Goal: Task Accomplishment & Management: Manage account settings

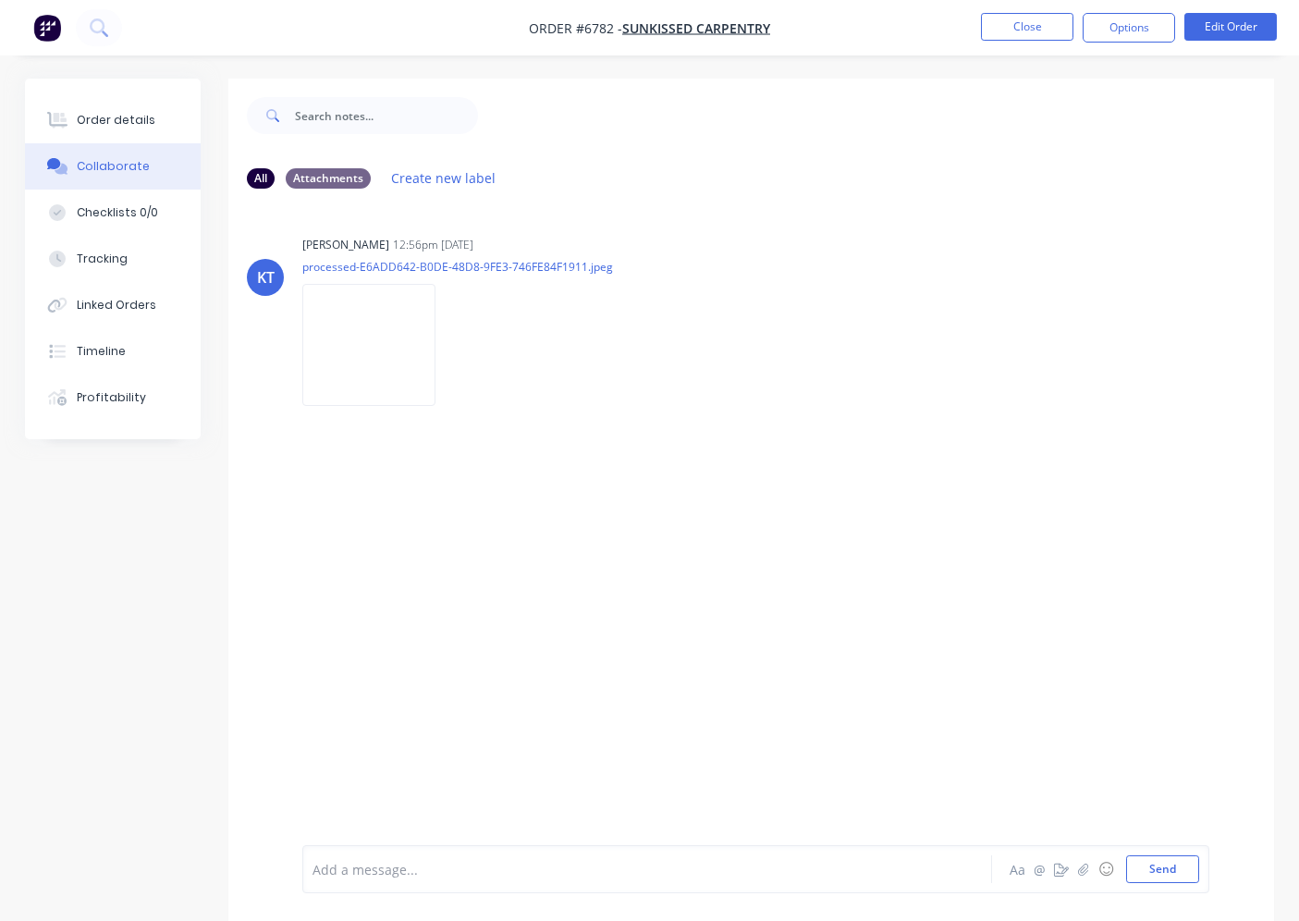
click at [1014, 32] on button "Close" at bounding box center [1027, 27] width 92 height 28
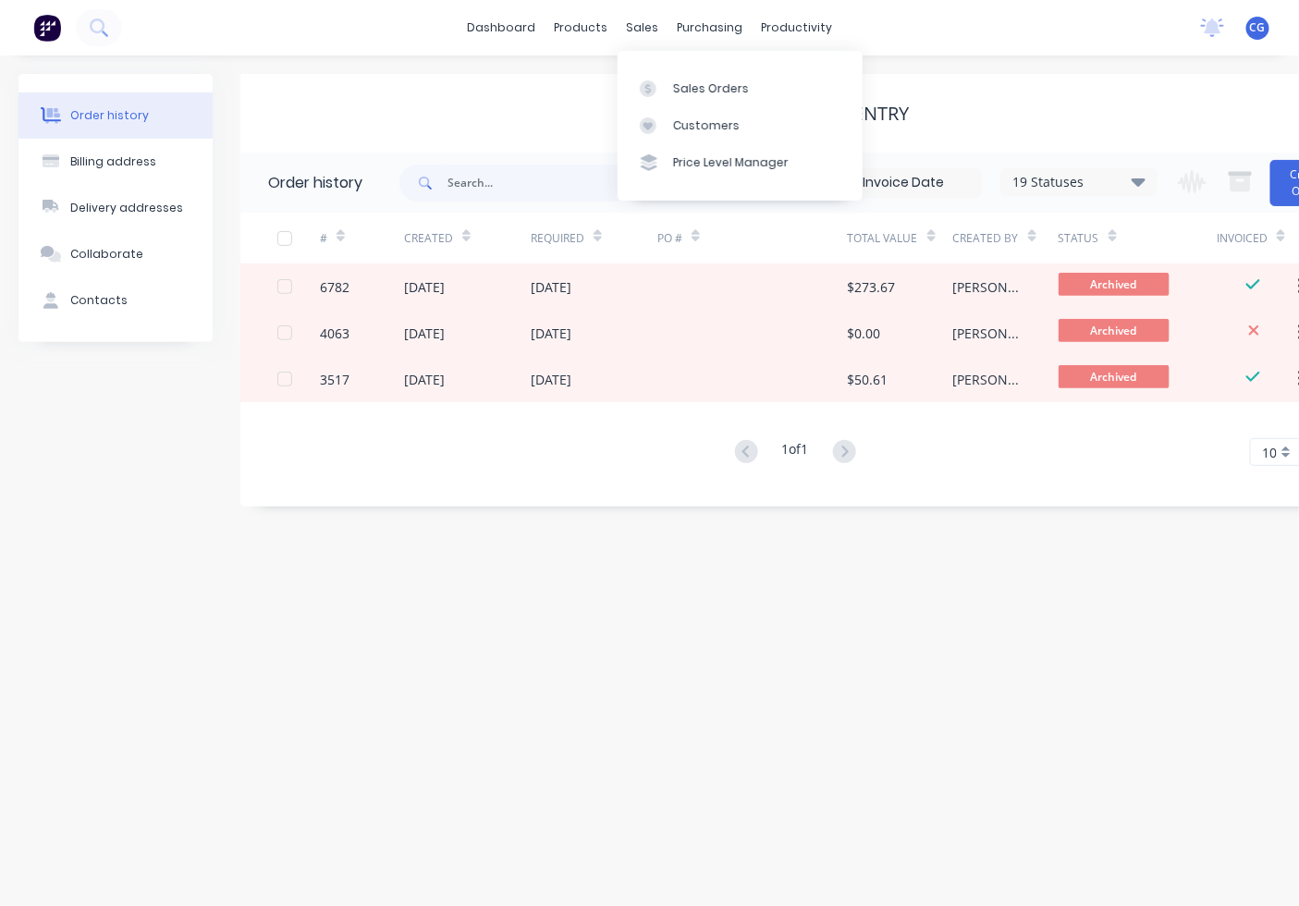
click at [654, 43] on div "dashboard products sales purchasing productivity dashboard products Product Cat…" at bounding box center [649, 27] width 1299 height 55
click at [677, 90] on div "Sales Orders" at bounding box center [711, 88] width 76 height 17
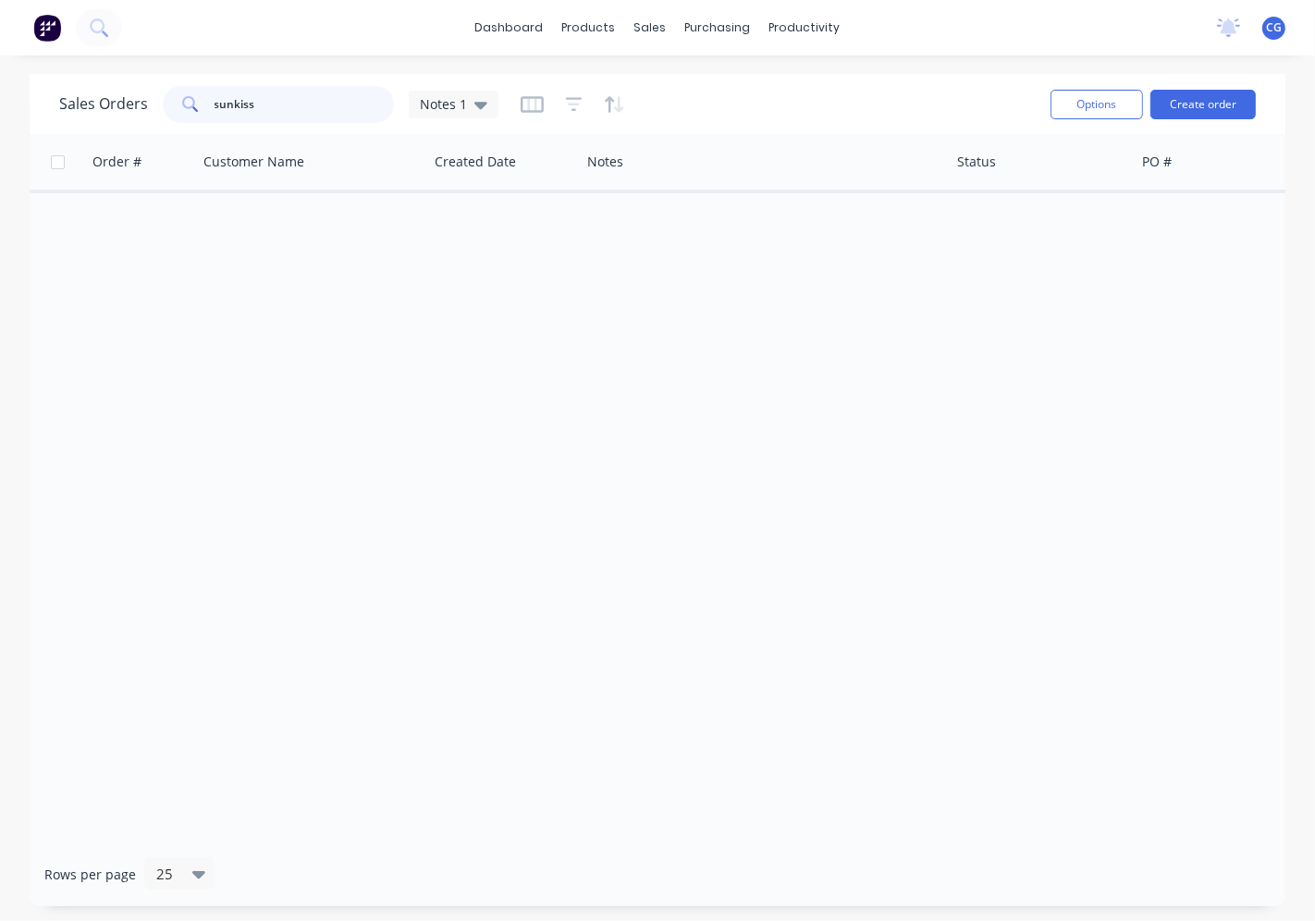
click at [299, 122] on input "sunkiss" at bounding box center [305, 104] width 180 height 37
drag, startPoint x: 299, startPoint y: 122, endPoint x: 846, endPoint y: 363, distance: 598.2
click at [300, 122] on input "sunkiss" at bounding box center [305, 104] width 180 height 37
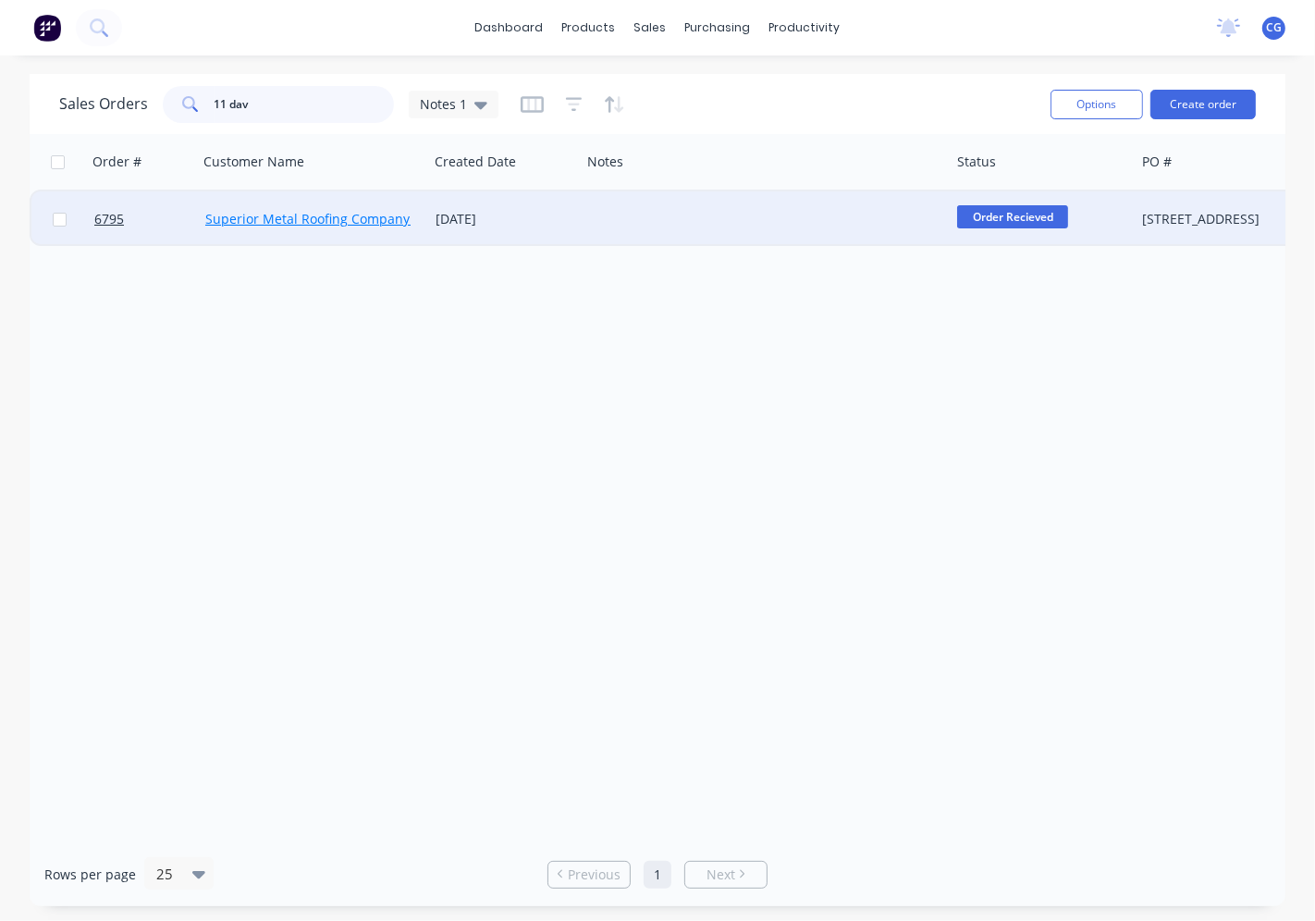
type input "11 dav"
click at [241, 220] on link "Superior Metal Roofing Company Pty Ltd" at bounding box center [330, 219] width 250 height 18
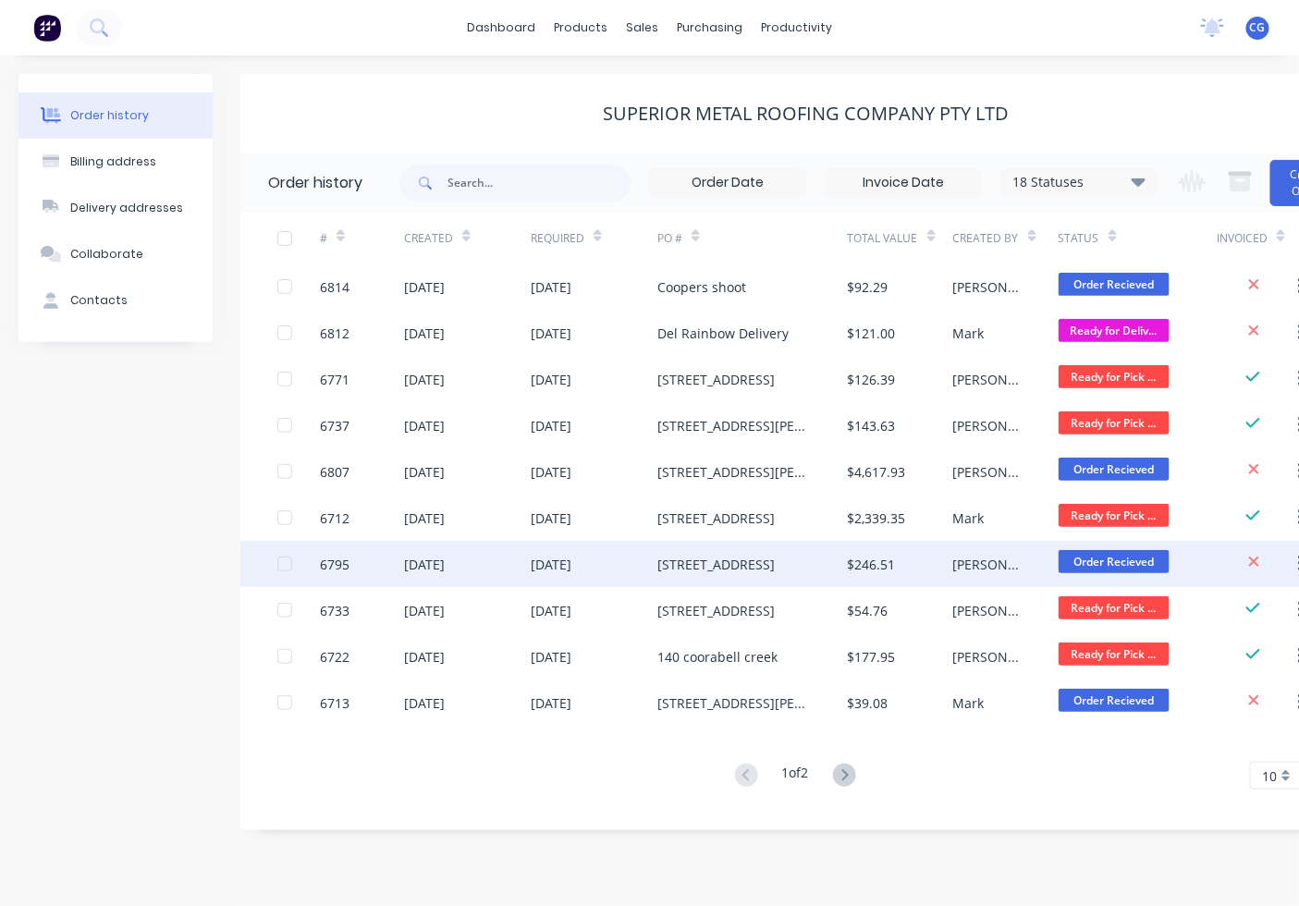
click at [805, 557] on div "[STREET_ADDRESS]" at bounding box center [752, 564] width 190 height 46
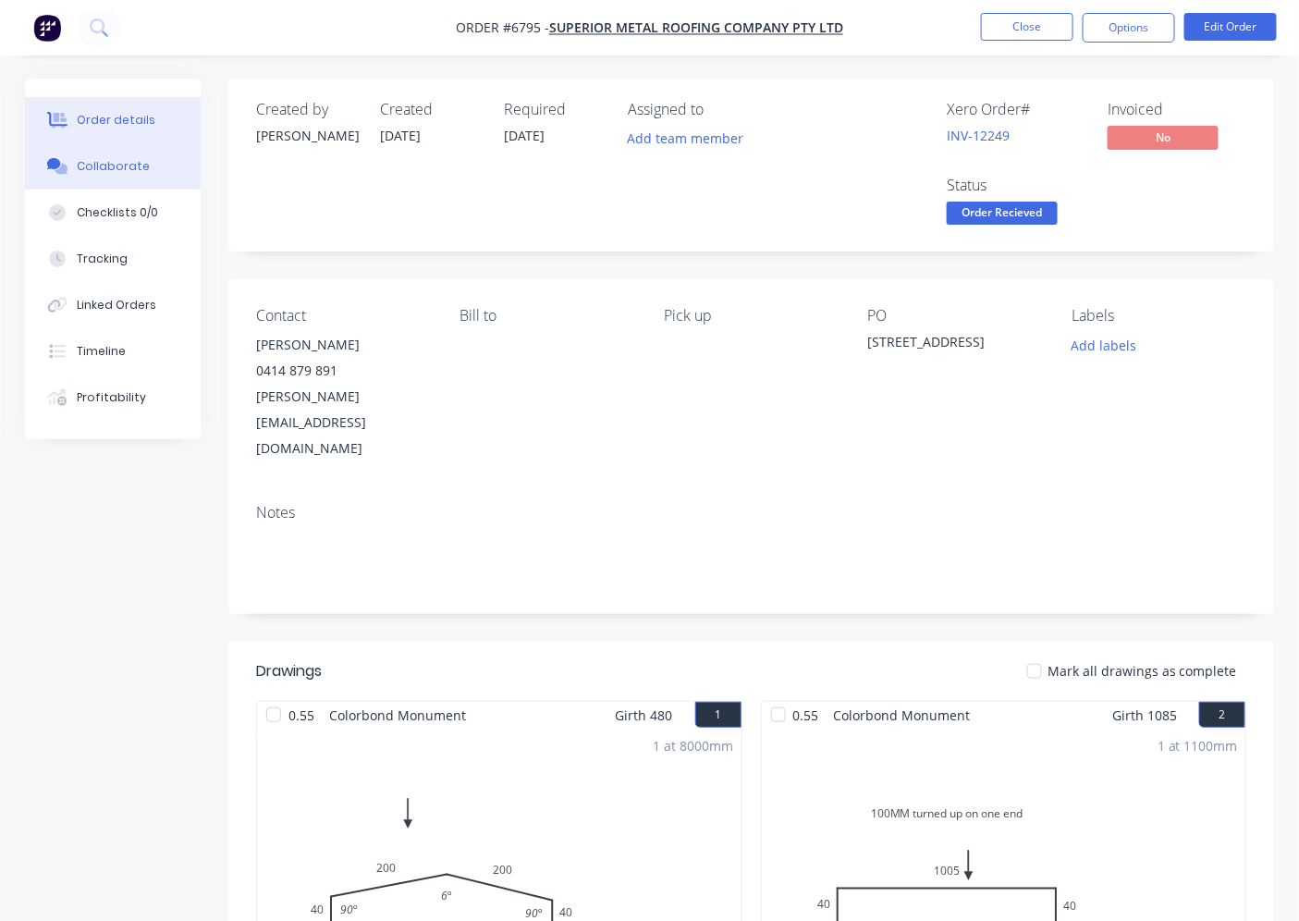
click at [118, 172] on div "Collaborate" at bounding box center [113, 166] width 73 height 17
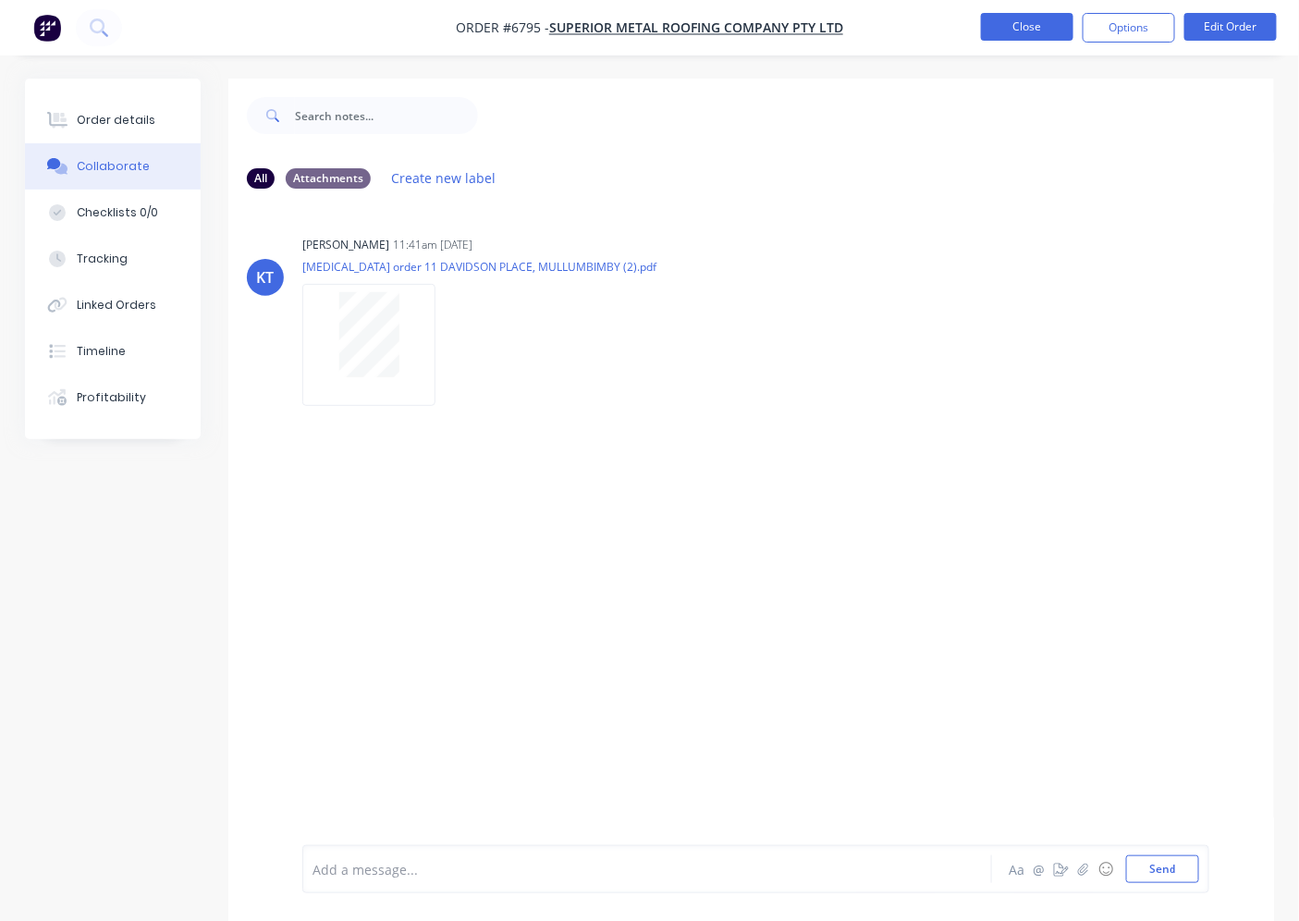
click at [1042, 38] on button "Close" at bounding box center [1027, 27] width 92 height 28
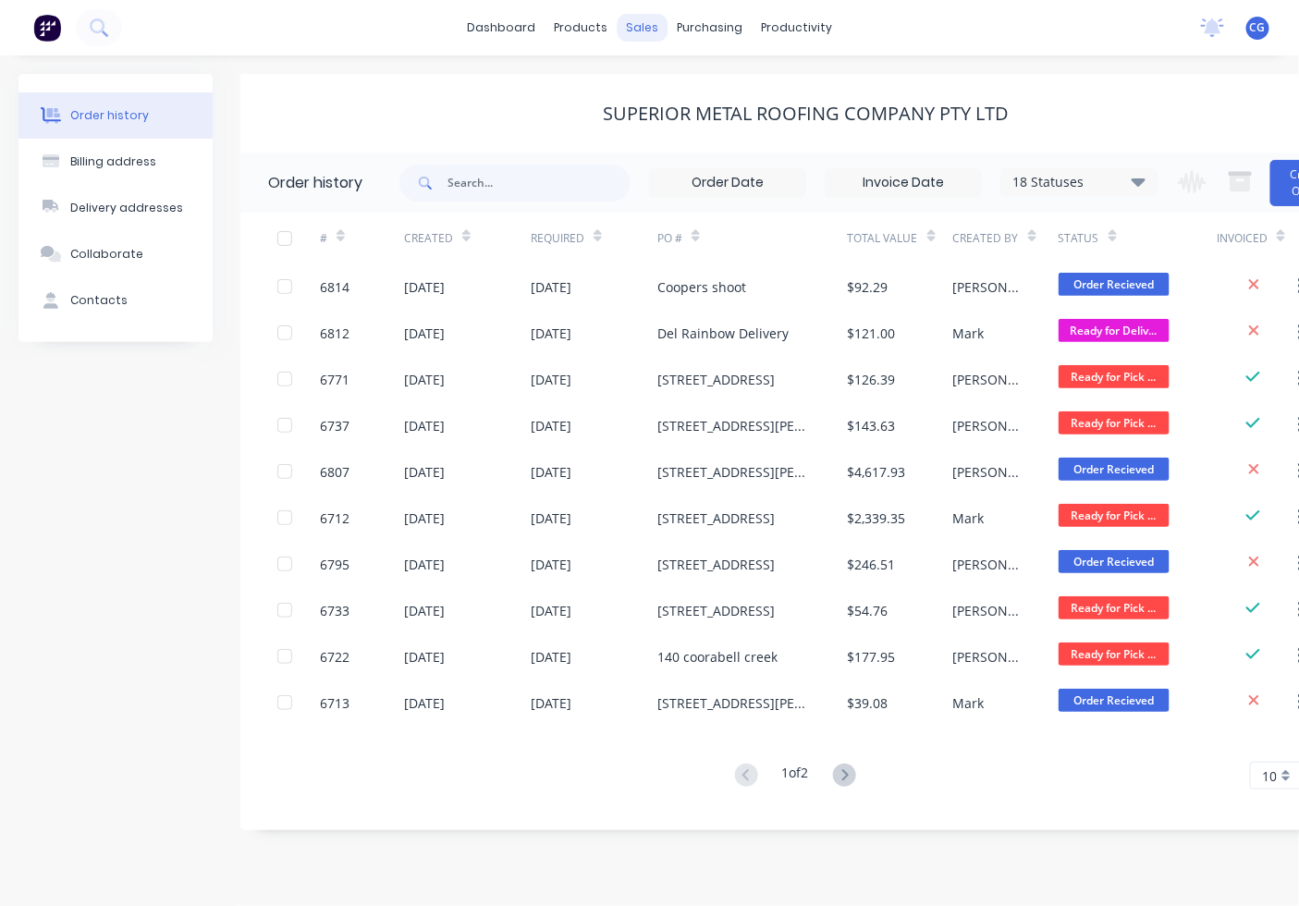
click at [643, 23] on div "sales" at bounding box center [642, 28] width 51 height 28
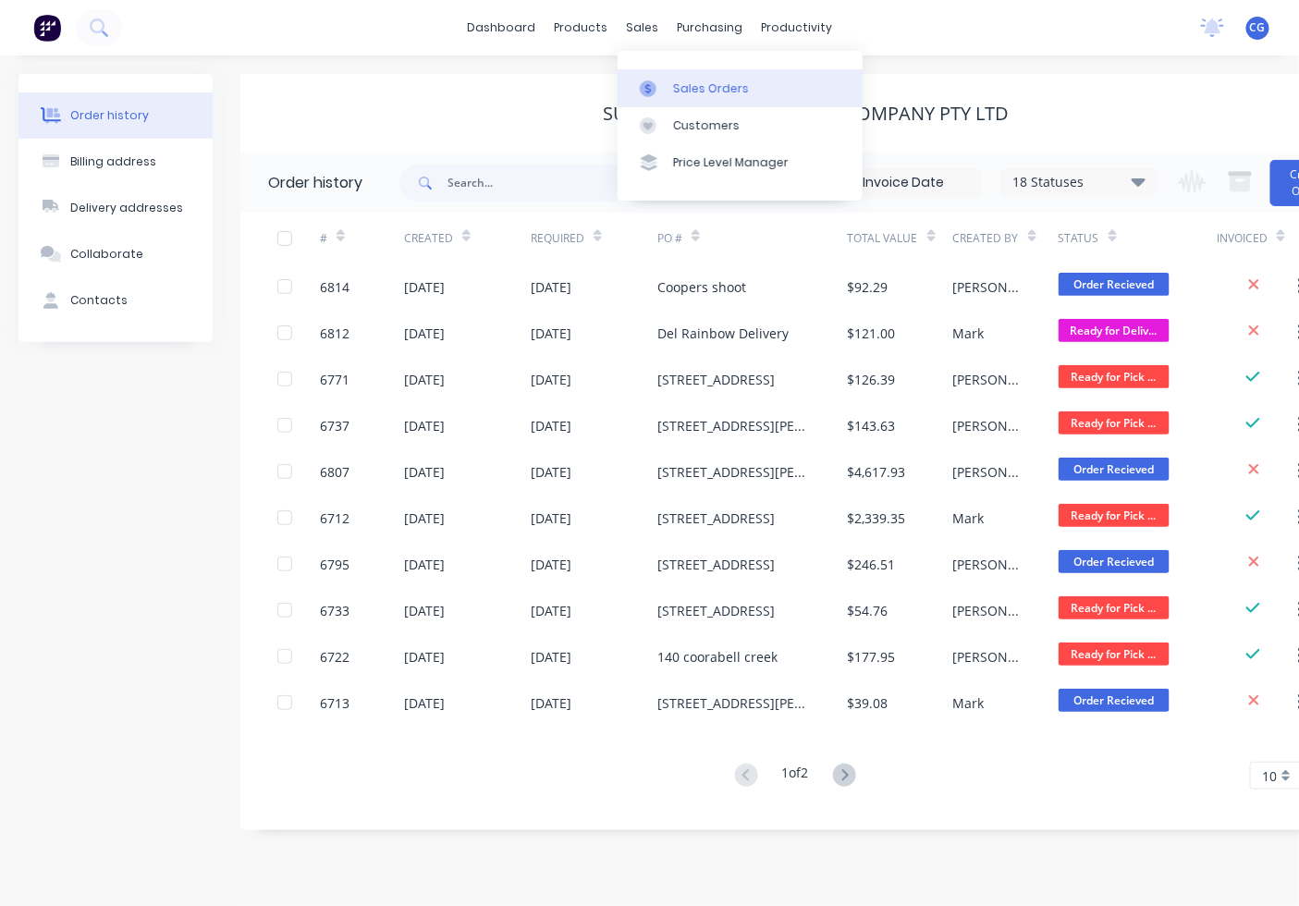
click at [664, 91] on div at bounding box center [654, 88] width 28 height 17
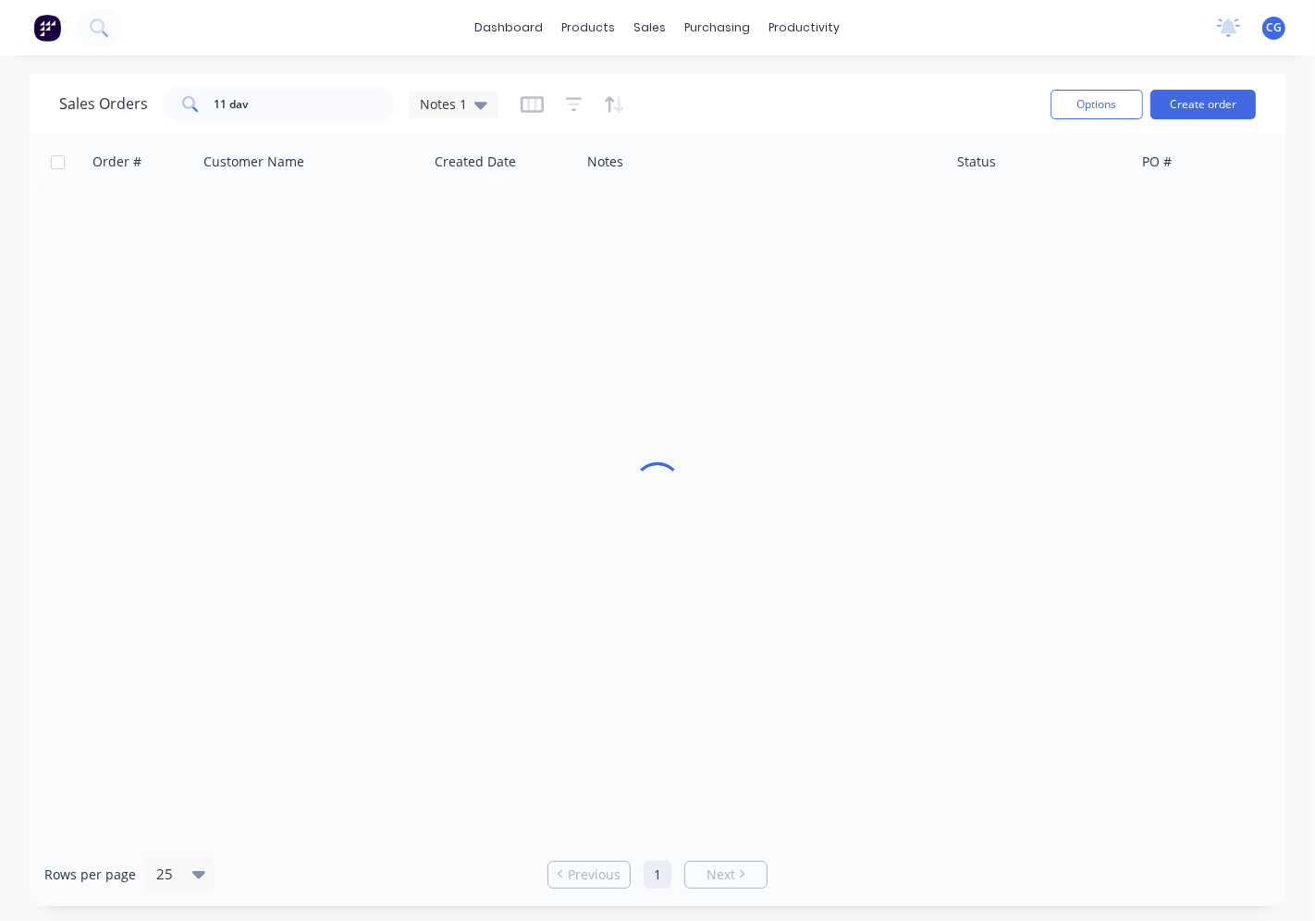
drag, startPoint x: 274, startPoint y: 84, endPoint x: 233, endPoint y: 117, distance: 52.6
click at [236, 121] on div "Sales Orders 11 dav Notes 1" at bounding box center [547, 103] width 976 height 45
drag, startPoint x: 255, startPoint y: 105, endPoint x: 0, endPoint y: 895, distance: 829.8
click at [44, 104] on div "Sales Orders 11 dav Notes 1 Options Create order" at bounding box center [658, 104] width 1256 height 60
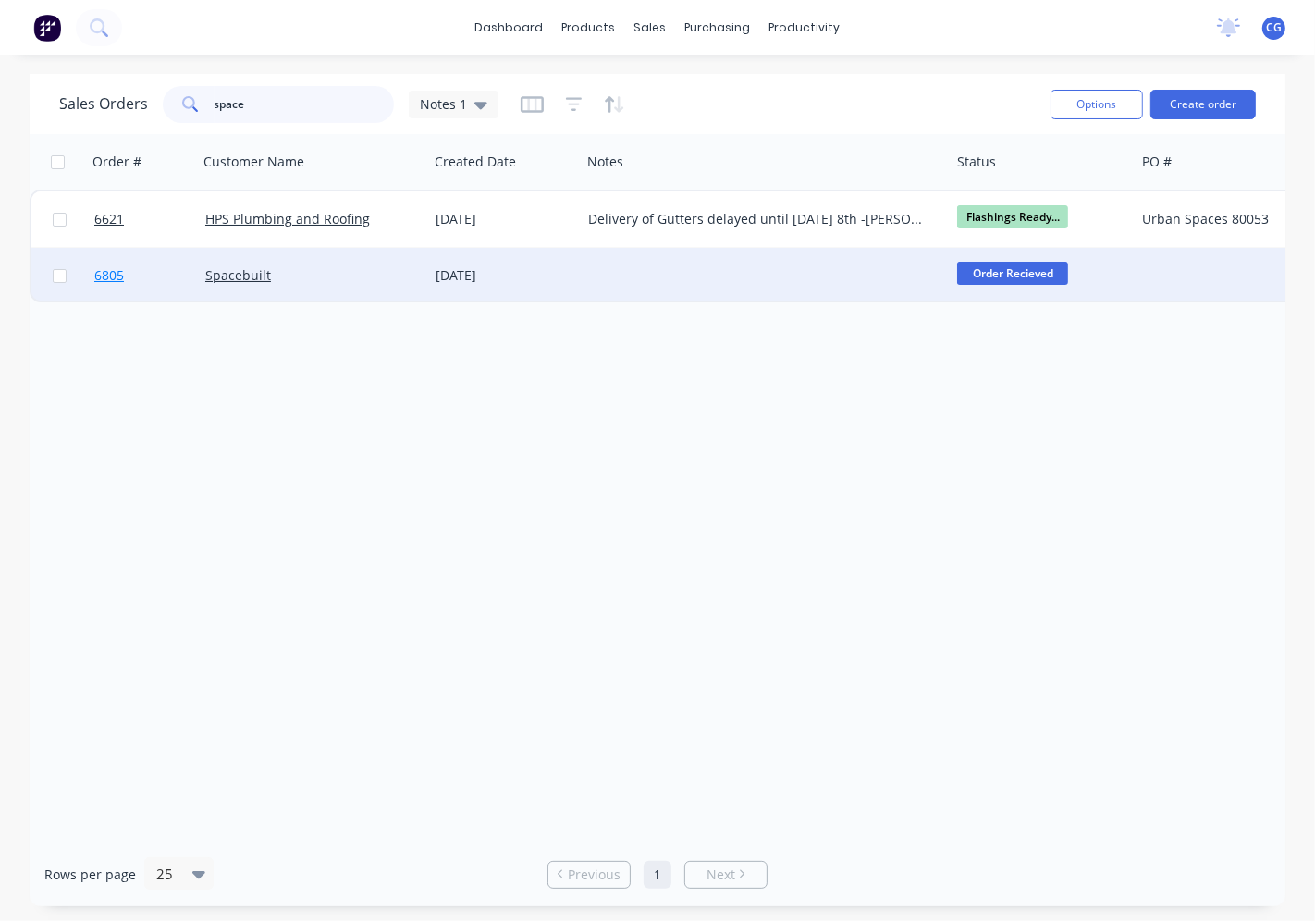
type input "space"
click at [199, 282] on link "6805" at bounding box center [149, 275] width 111 height 55
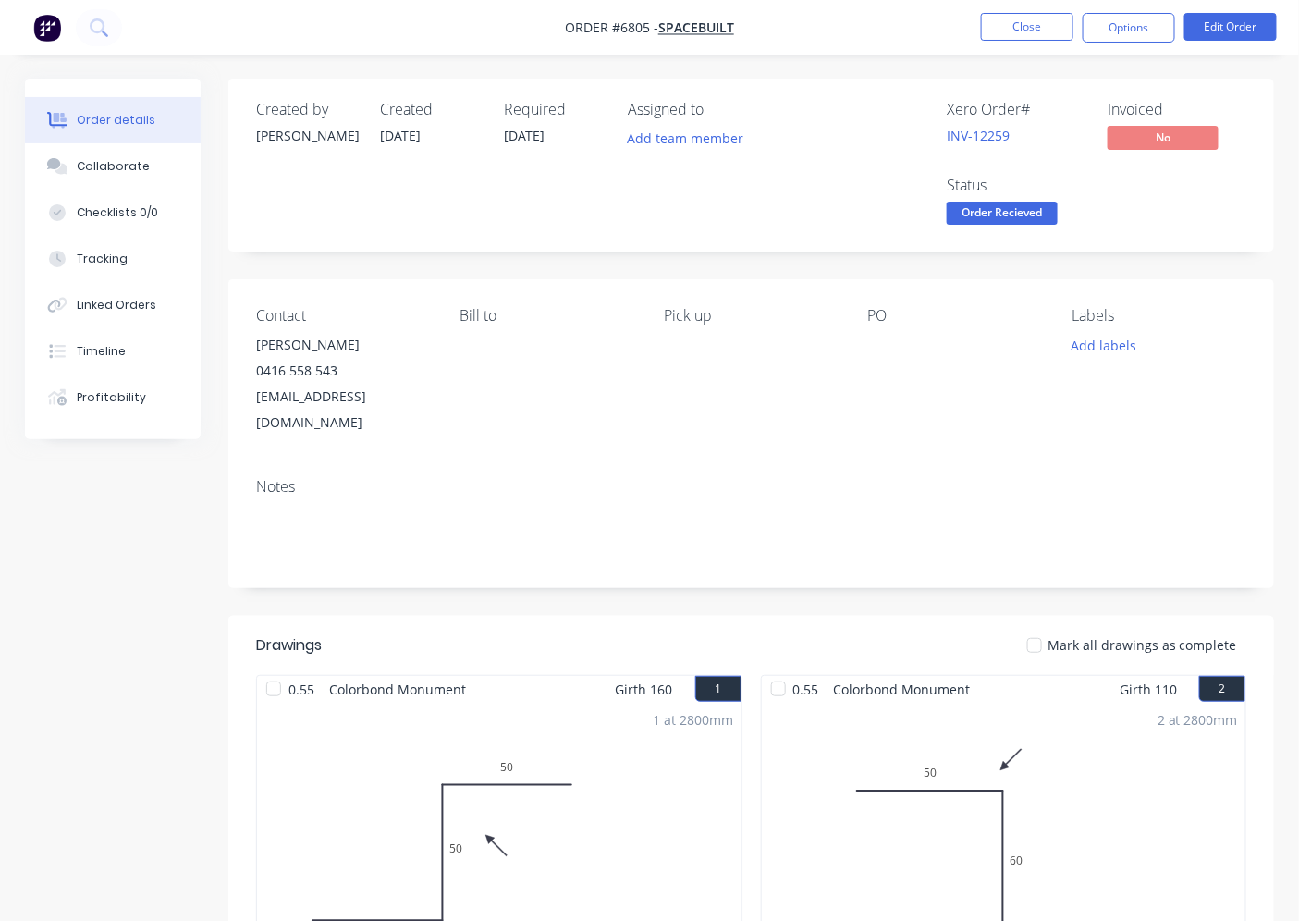
click at [991, 219] on span "Order Recieved" at bounding box center [1002, 213] width 111 height 23
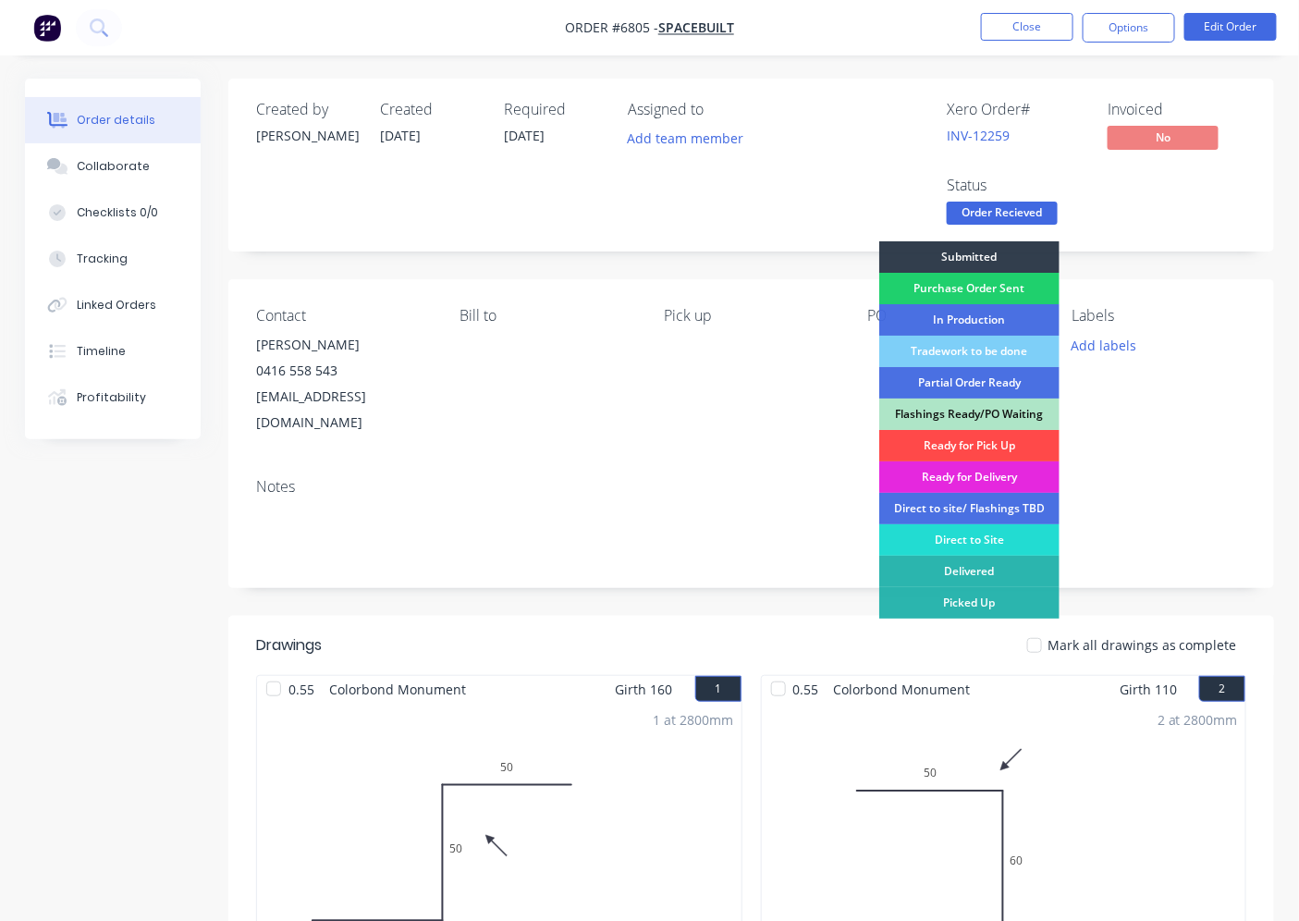
click at [1003, 445] on div "Ready for Pick Up" at bounding box center [969, 445] width 180 height 31
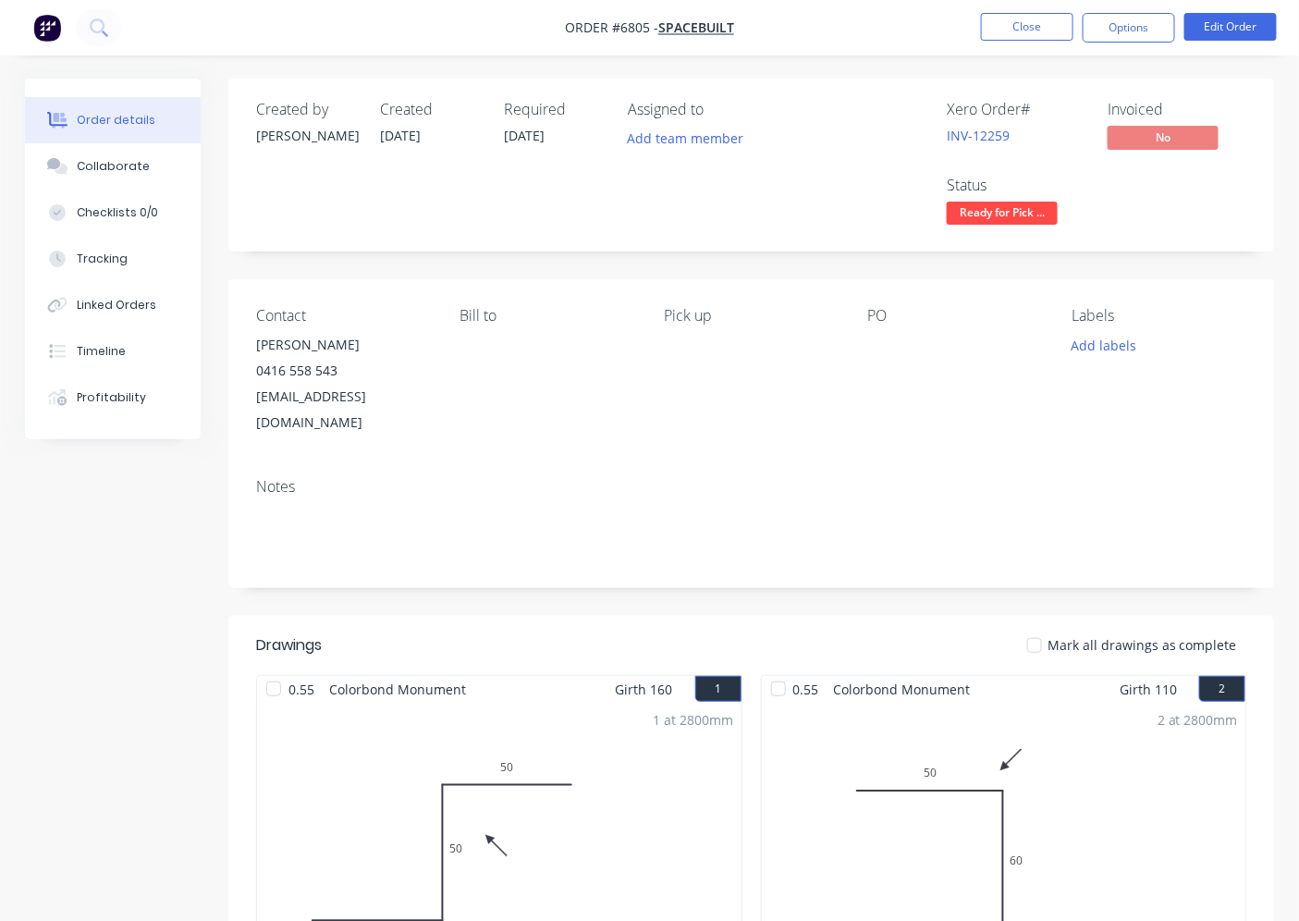
click at [1037, 627] on div at bounding box center [1034, 645] width 37 height 37
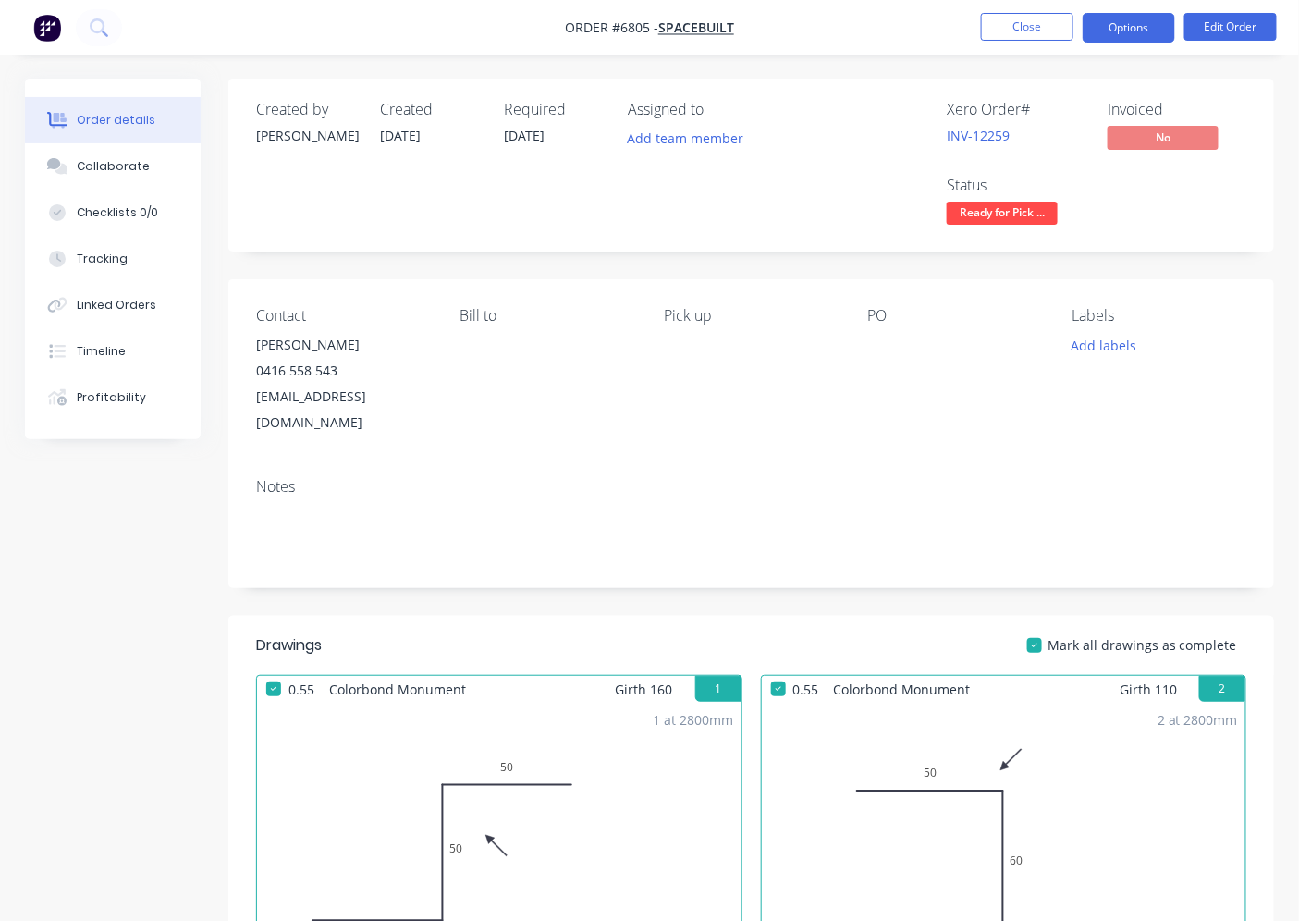
drag, startPoint x: 1144, startPoint y: 23, endPoint x: 1135, endPoint y: 35, distance: 14.6
click at [1142, 23] on button "Options" at bounding box center [1129, 28] width 92 height 30
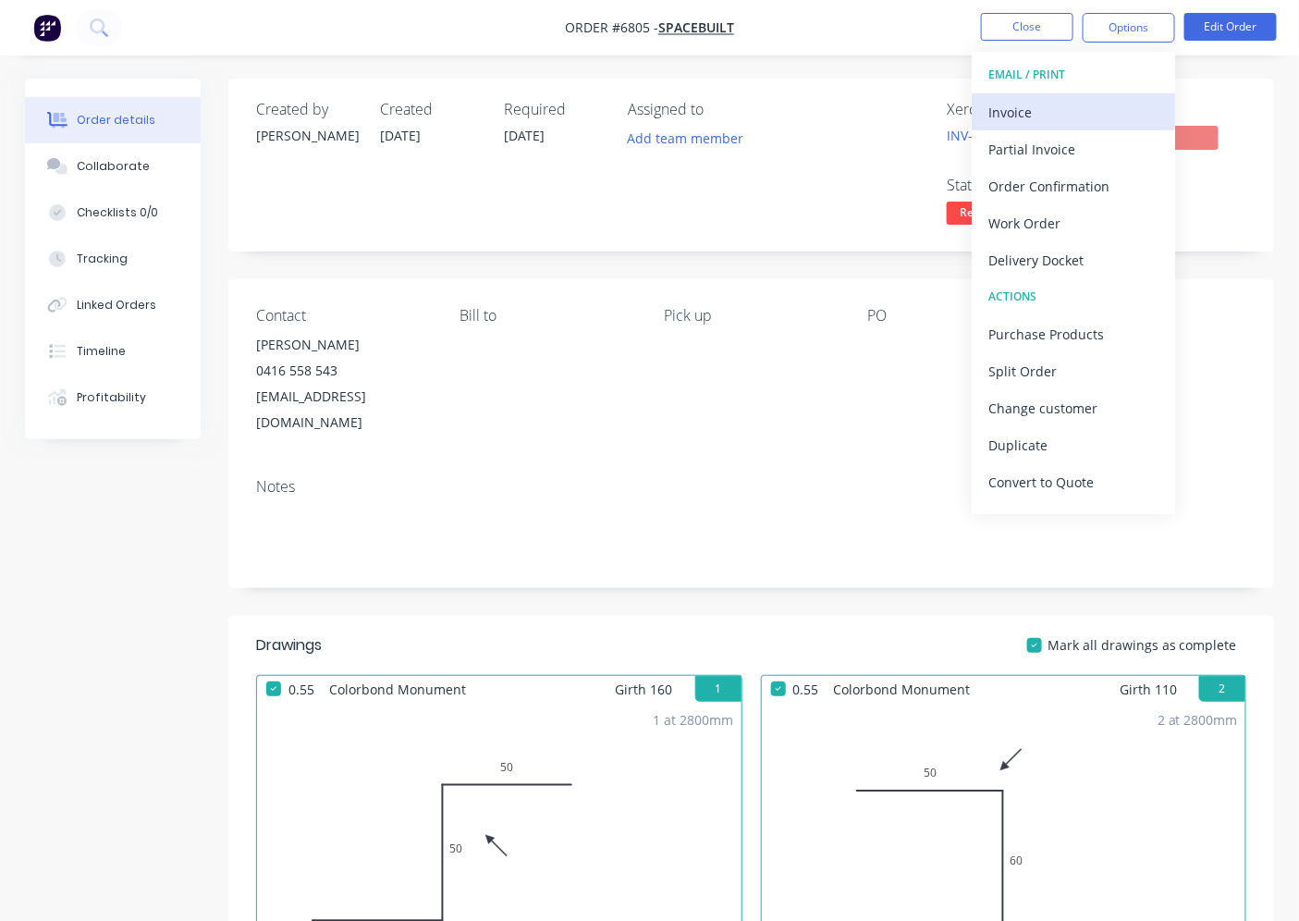
click at [1086, 122] on div "Invoice" at bounding box center [1073, 112] width 170 height 27
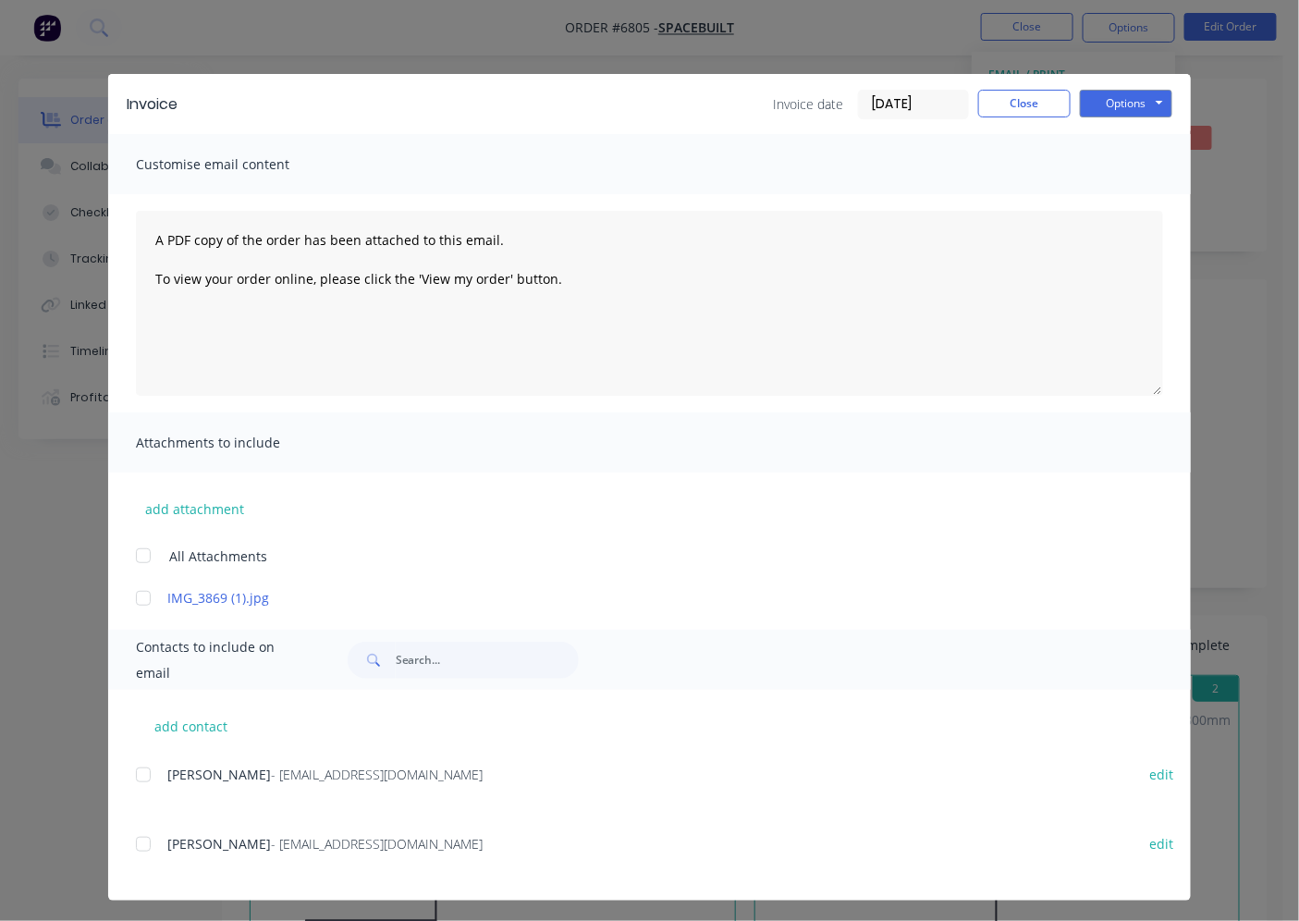
drag, startPoint x: 136, startPoint y: 846, endPoint x: 136, endPoint y: 812, distance: 34.2
click at [136, 839] on div at bounding box center [143, 844] width 37 height 37
drag, startPoint x: 134, startPoint y: 779, endPoint x: 165, endPoint y: 770, distance: 31.9
click at [136, 778] on div at bounding box center [143, 774] width 37 height 37
click at [1128, 95] on button "Options" at bounding box center [1126, 104] width 92 height 28
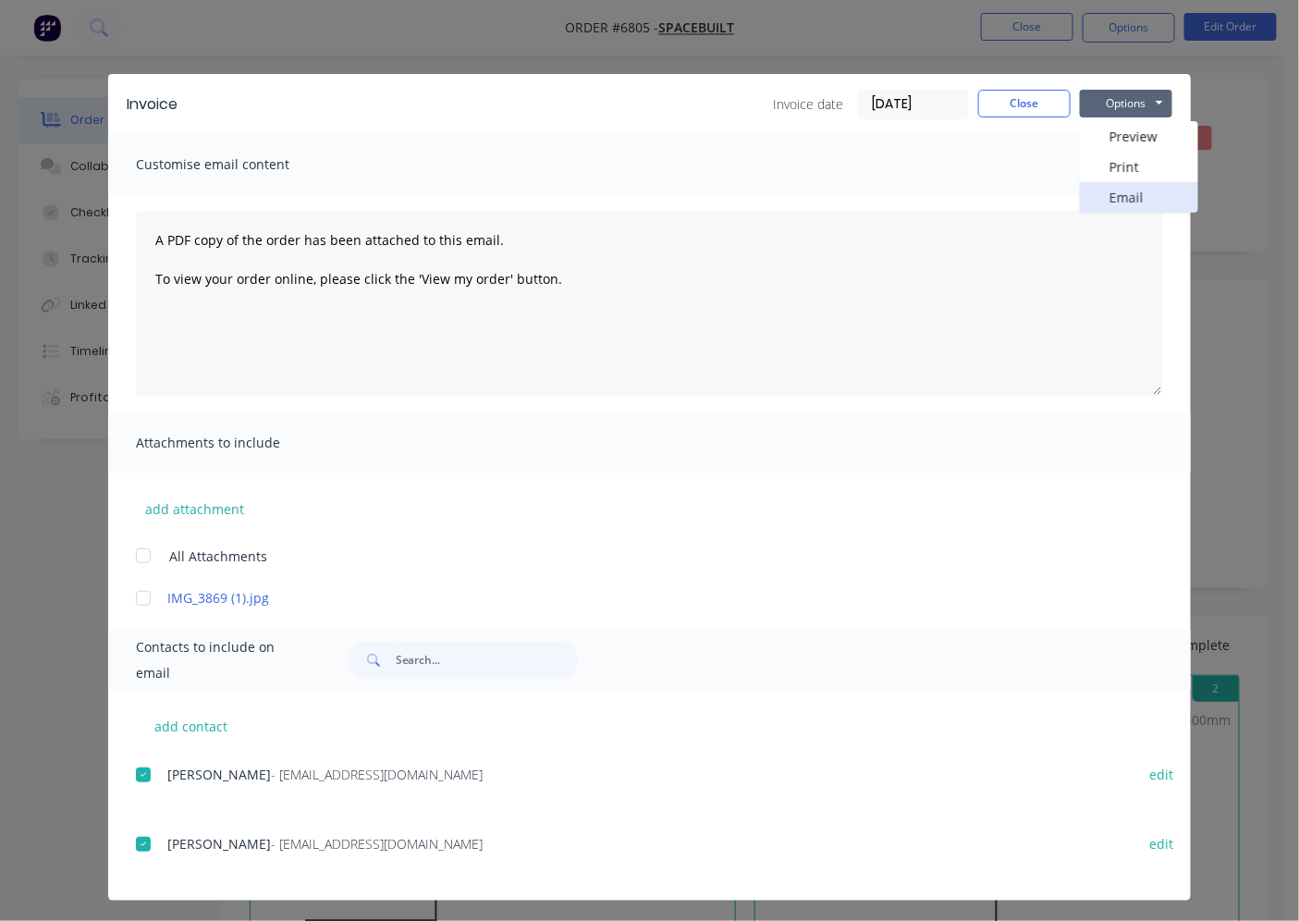
click at [1108, 197] on button "Email" at bounding box center [1139, 197] width 118 height 31
